Goal: Check status: Check status

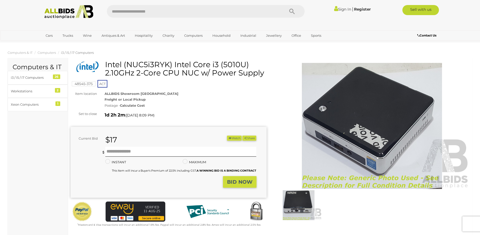
click at [341, 11] on link "Sign In" at bounding box center [342, 9] width 17 height 5
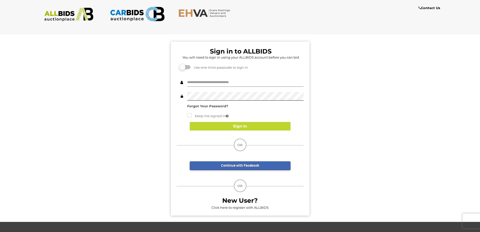
click at [206, 85] on input "text" at bounding box center [245, 82] width 116 height 9
click at [211, 85] on input "text" at bounding box center [245, 82] width 116 height 9
type input "**********"
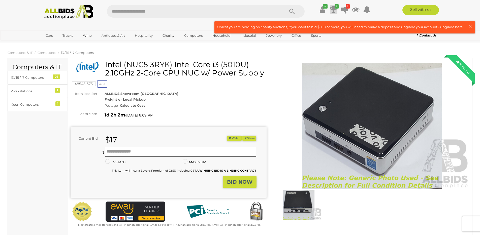
click at [333, 13] on icon at bounding box center [333, 9] width 7 height 9
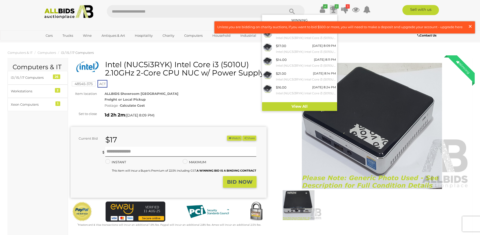
click at [469, 26] on span "×" at bounding box center [470, 26] width 5 height 10
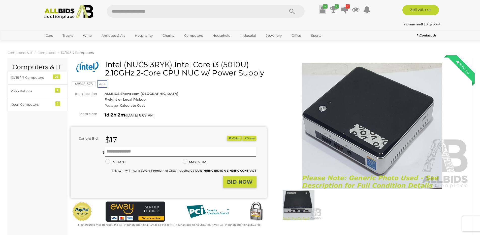
click at [323, 11] on icon at bounding box center [322, 9] width 5 height 9
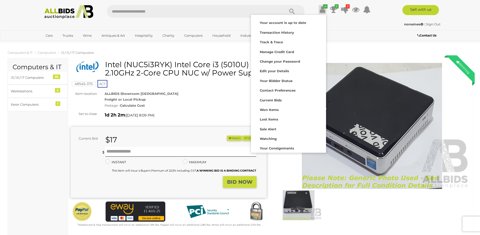
click at [359, 23] on div "nonamee | Sign Out" at bounding box center [240, 24] width 401 height 6
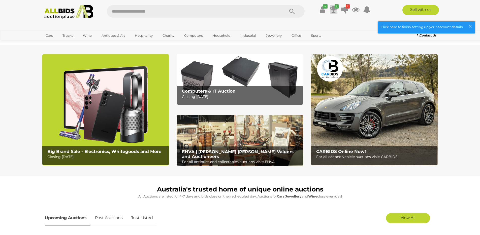
click at [335, 10] on icon at bounding box center [333, 9] width 7 height 9
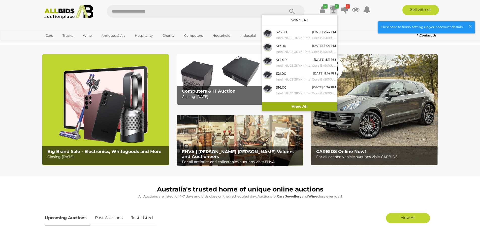
click at [301, 107] on link "View All" at bounding box center [299, 106] width 75 height 9
